Goal: Book appointment/travel/reservation

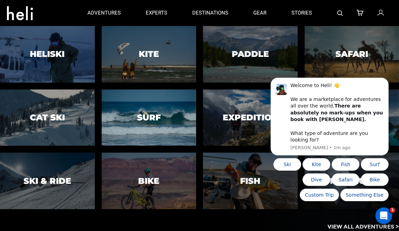
click at [128, 102] on div at bounding box center [149, 118] width 96 height 58
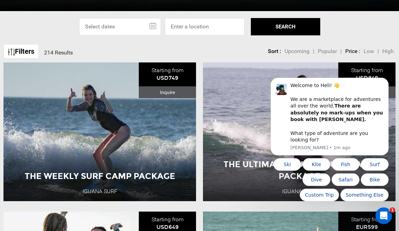
scroll to position [201, 0]
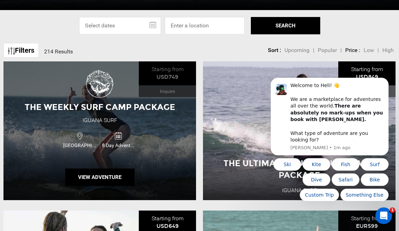
click at [89, 135] on div "[GEOGRAPHIC_DATA]" at bounding box center [80, 139] width 38 height 18
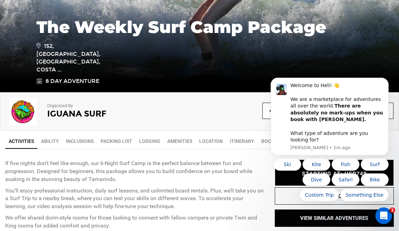
scroll to position [203, 0]
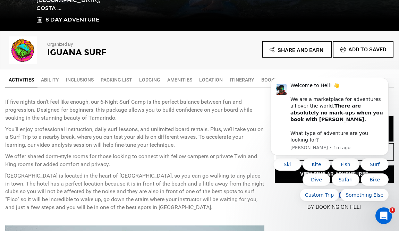
click at [73, 79] on link "Inclusions" at bounding box center [79, 80] width 35 height 14
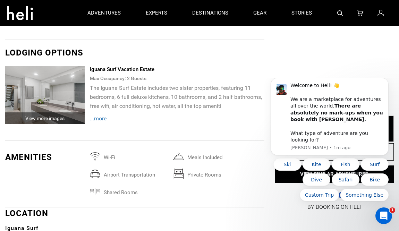
scroll to position [807, 0]
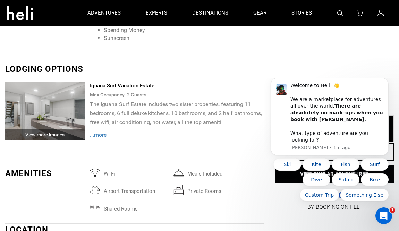
click at [49, 102] on img at bounding box center [44, 111] width 79 height 58
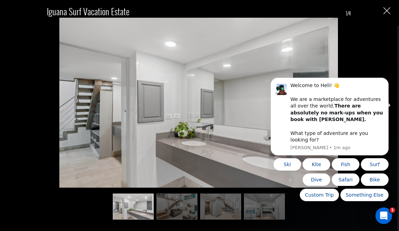
click at [44, 148] on div "Iguana Surf Vacation Estate 1/4" at bounding box center [198, 110] width 383 height 220
click at [381, 10] on div "Iguana Surf Vacation Estate 1/4" at bounding box center [198, 110] width 383 height 220
click at [385, 82] on icon "Dismiss notification" at bounding box center [387, 80] width 4 height 4
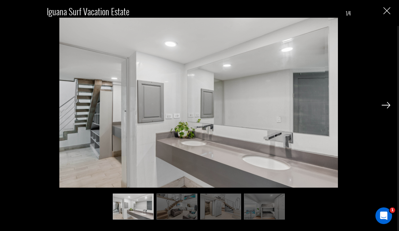
click at [384, 7] on div "Iguana Surf Vacation Estate 1/4" at bounding box center [198, 110] width 383 height 220
click at [386, 13] on img "Close" at bounding box center [386, 10] width 7 height 7
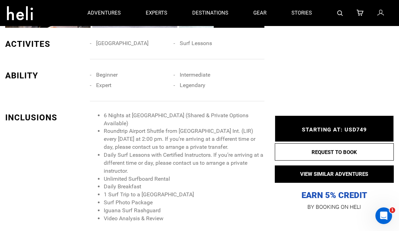
scroll to position [539, 0]
click at [335, 127] on span "STARTING AT: USD749" at bounding box center [334, 129] width 65 height 7
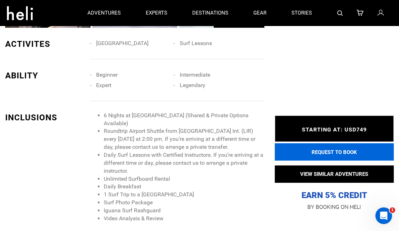
click at [338, 152] on button "REQUEST TO BOOK" at bounding box center [334, 151] width 119 height 17
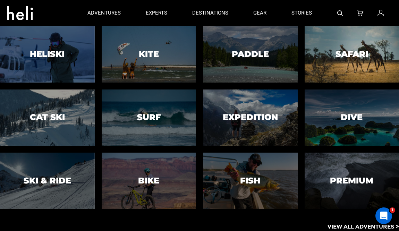
click at [354, 51] on h3 "Safari" at bounding box center [351, 54] width 33 height 9
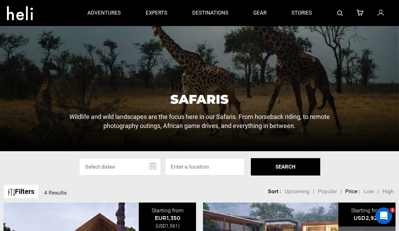
scroll to position [60, 0]
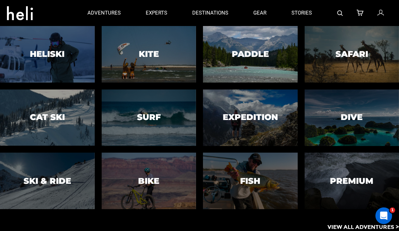
click at [268, 67] on div at bounding box center [250, 54] width 96 height 58
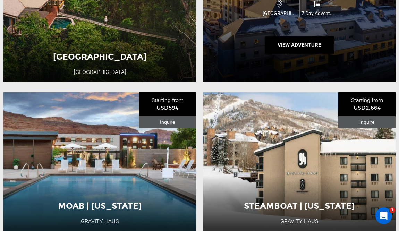
scroll to position [320, 0]
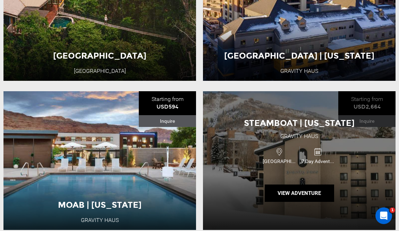
click at [265, 169] on div "Steamboat | [US_STATE] Gravity Haus [GEOGRAPHIC_DATA] 7 Day Adventure View Adve…" at bounding box center [299, 160] width 192 height 139
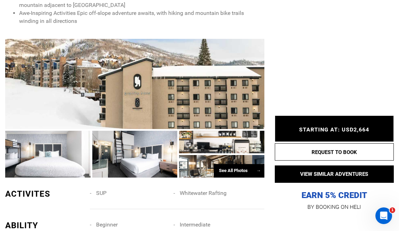
scroll to position [490, 0]
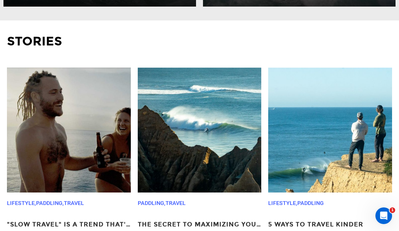
scroll to position [992, 0]
